Goal: Navigation & Orientation: Find specific page/section

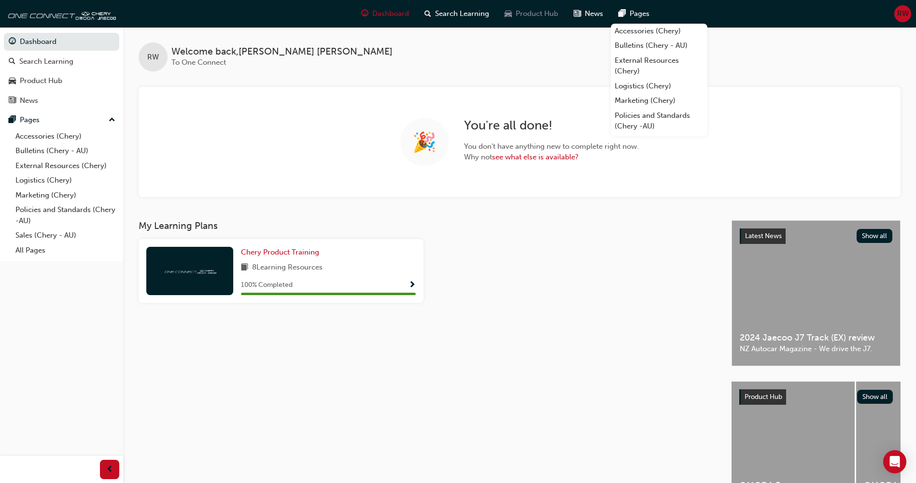
click at [551, 14] on span "Product Hub" at bounding box center [537, 13] width 42 height 11
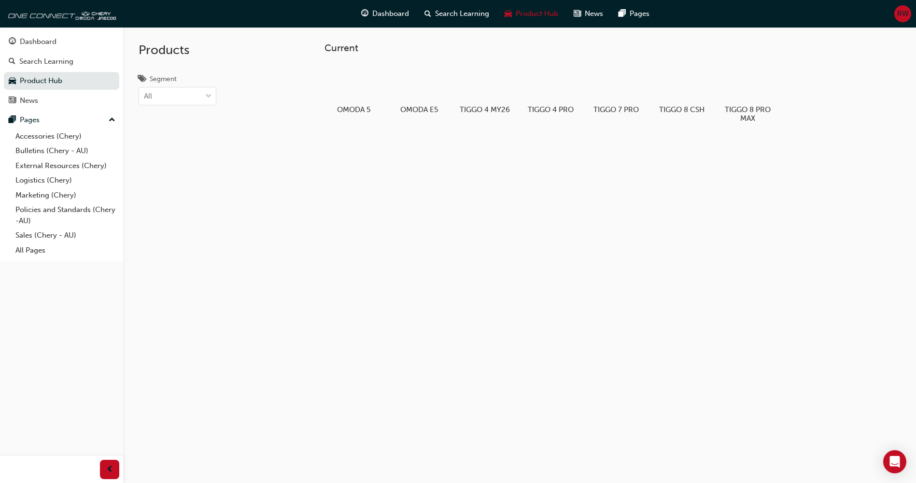
click at [742, 38] on div "Current OMODA 5 OMODA E5 TIGGO 4 MY26 TIGGO 4 PRO TIGGO 7 PRO TIGGO 8 CSH TIGGO…" at bounding box center [598, 99] width 579 height 145
click at [581, 13] on div "News" at bounding box center [588, 14] width 45 height 20
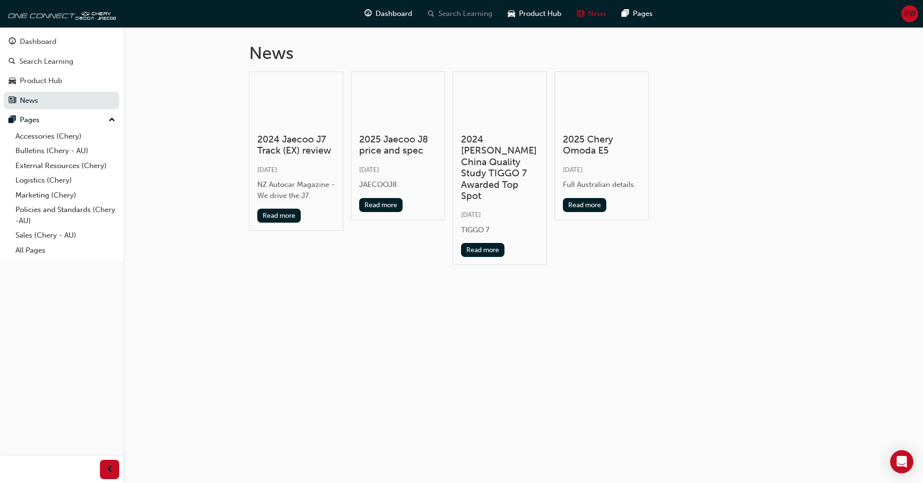
click at [459, 14] on span "Search Learning" at bounding box center [465, 13] width 54 height 11
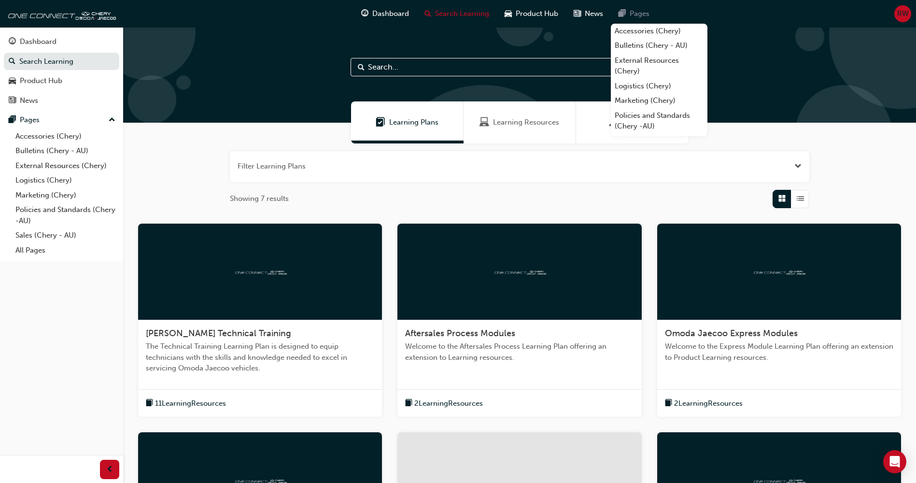
click at [636, 14] on span "Pages" at bounding box center [639, 13] width 20 height 11
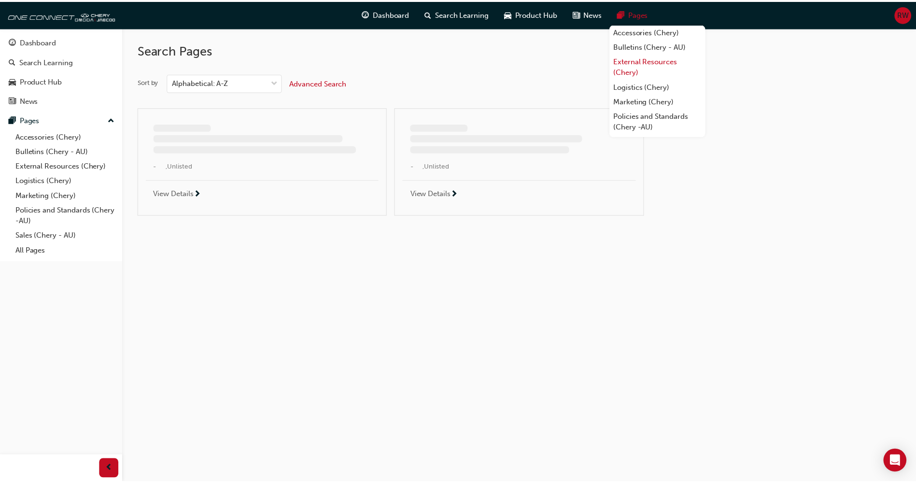
scroll to position [27, 0]
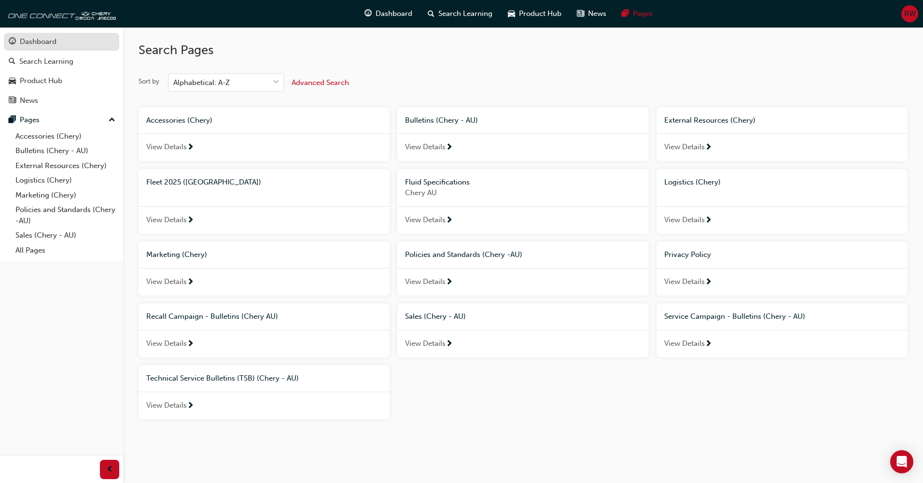
click at [66, 44] on div "Dashboard" at bounding box center [62, 42] width 106 height 12
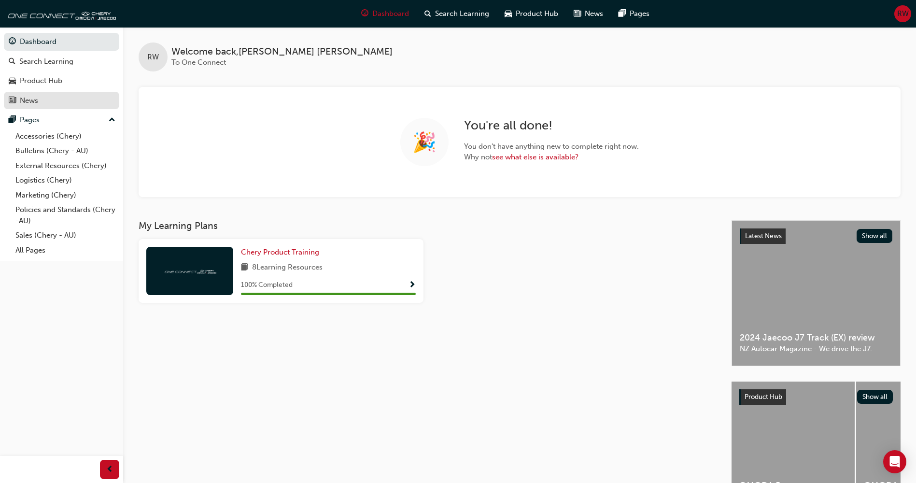
click at [19, 105] on div "News" at bounding box center [62, 101] width 106 height 12
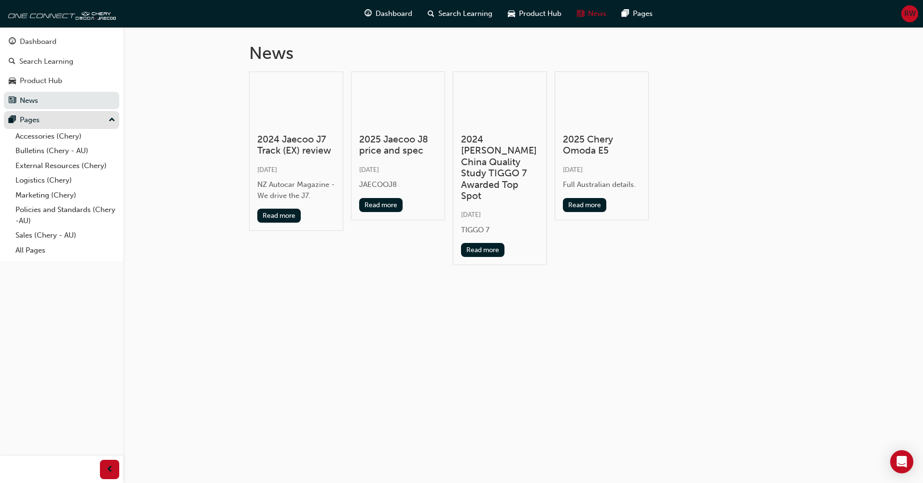
click at [51, 117] on div "Pages" at bounding box center [62, 120] width 106 height 12
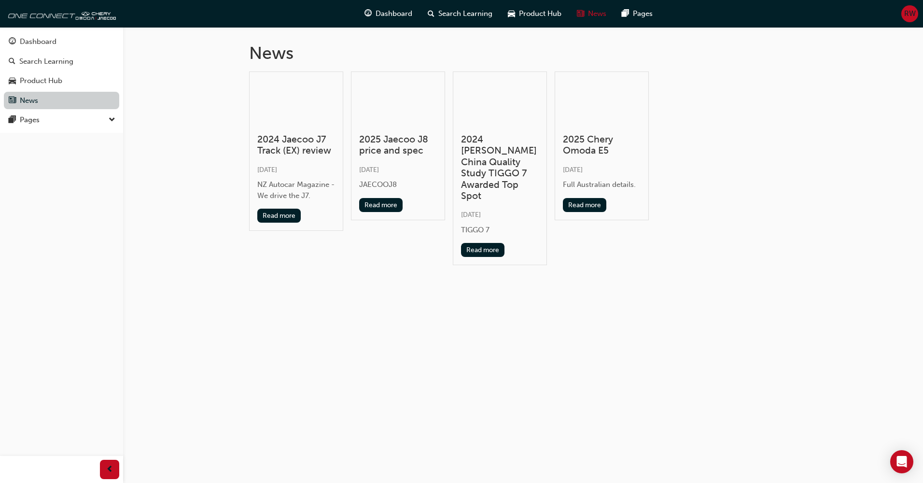
click at [74, 98] on link "News" at bounding box center [61, 101] width 115 height 18
click at [76, 76] on div "Product Hub" at bounding box center [62, 81] width 106 height 12
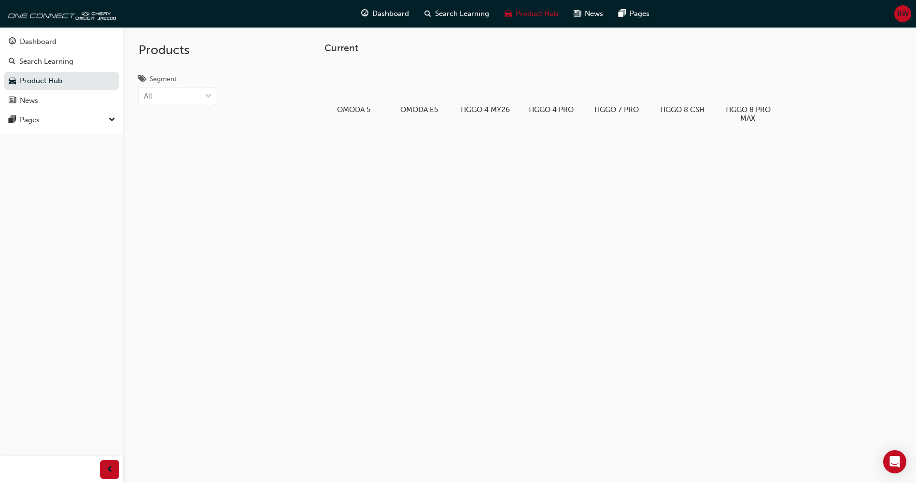
click at [905, 19] on div "RW" at bounding box center [902, 13] width 17 height 17
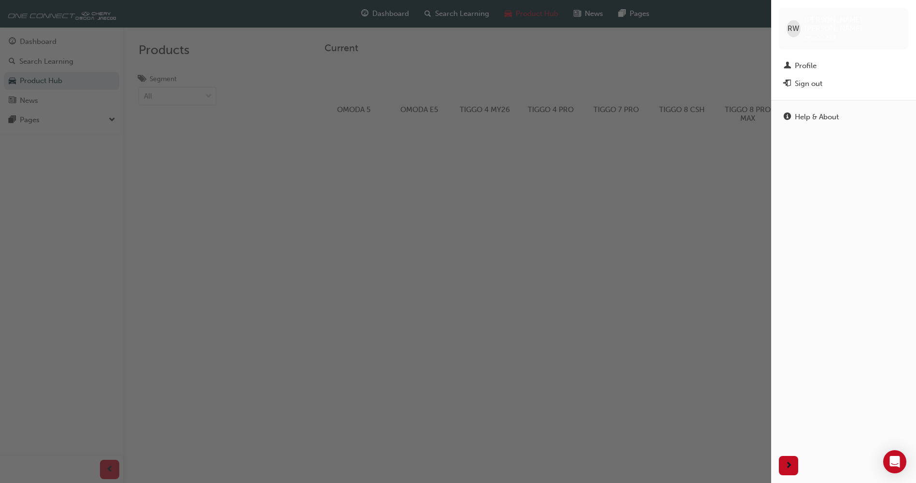
click at [900, 19] on div "[PERSON_NAME] one00298" at bounding box center [843, 29] width 129 height 42
